Goal: Navigation & Orientation: Find specific page/section

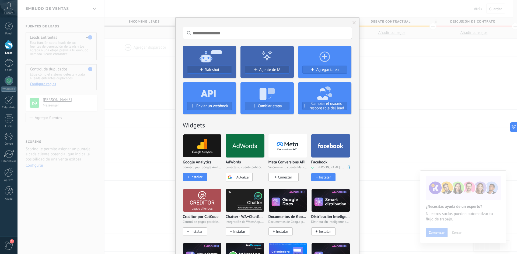
click at [149, 3] on div "No hay resultados Salesbot Agente de IA Agregar tarea Enviar un webhook Cambiar…" at bounding box center [268, 127] width 500 height 254
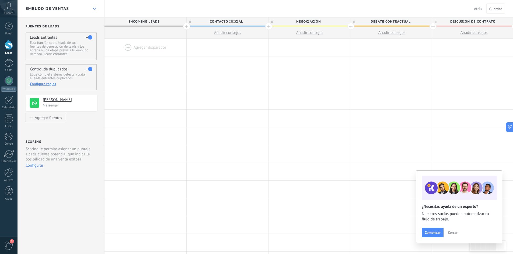
click at [96, 12] on div at bounding box center [94, 9] width 9 height 11
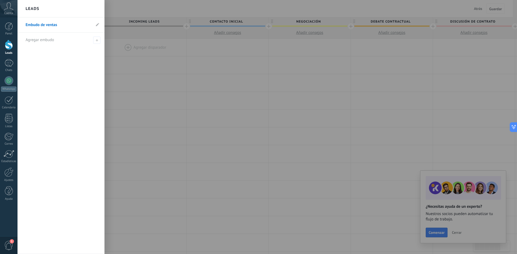
click at [123, 10] on div at bounding box center [276, 127] width 517 height 254
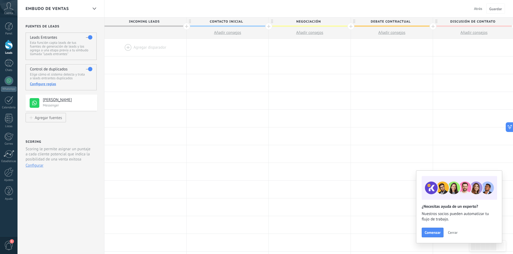
click at [477, 9] on span "Atrás" at bounding box center [478, 8] width 8 height 5
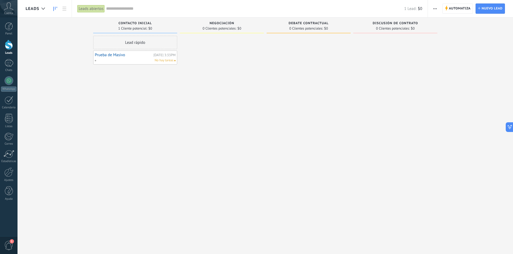
click at [136, 58] on div "No hay tareas" at bounding box center [134, 60] width 79 height 5
click at [134, 54] on link "Prueba de Masivo" at bounding box center [123, 55] width 57 height 5
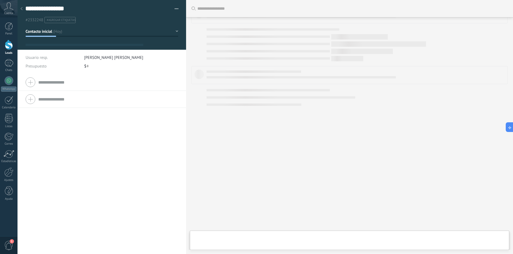
click at [122, 54] on body ".abccls-1,.abccls-2{fill-rule:evenodd}.abccls-2{fill:#fff} .abfcls-1{fill:none}…" at bounding box center [256, 127] width 513 height 254
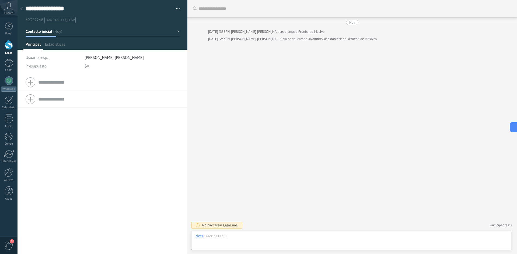
scroll to position [8, 0]
click at [10, 24] on div at bounding box center [9, 26] width 8 height 8
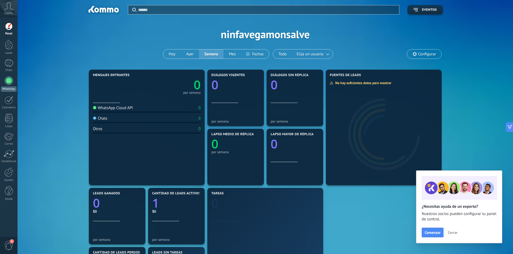
click at [10, 86] on link "WhatsApp" at bounding box center [9, 83] width 18 height 15
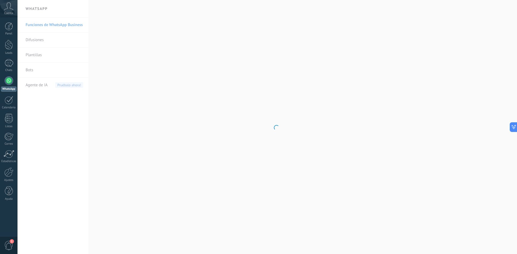
click at [33, 69] on body ".abccls-1,.abccls-2{fill-rule:evenodd}.abccls-2{fill:#fff} .abfcls-1{fill:none}…" at bounding box center [258, 127] width 517 height 254
click at [10, 248] on span "1" at bounding box center [8, 245] width 9 height 9
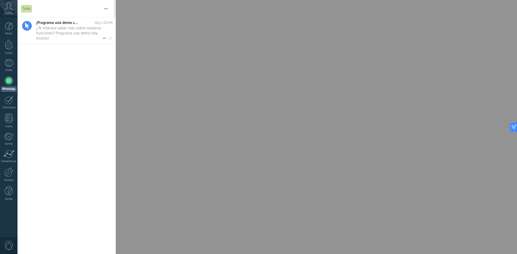
drag, startPoint x: 76, startPoint y: 15, endPoint x: 68, endPoint y: 29, distance: 16.5
click at [74, 17] on div "Todo Silenciar Acciones múltiples Ordenar Más recientes" at bounding box center [67, 9] width 98 height 18
click at [66, 33] on span "¿Te interesa saber más sobre nuestras funciones? Programa una demo hoy mismo! •…" at bounding box center [69, 33] width 66 height 15
click at [151, 16] on div at bounding box center [258, 127] width 517 height 254
